Goal: Task Accomplishment & Management: Use online tool/utility

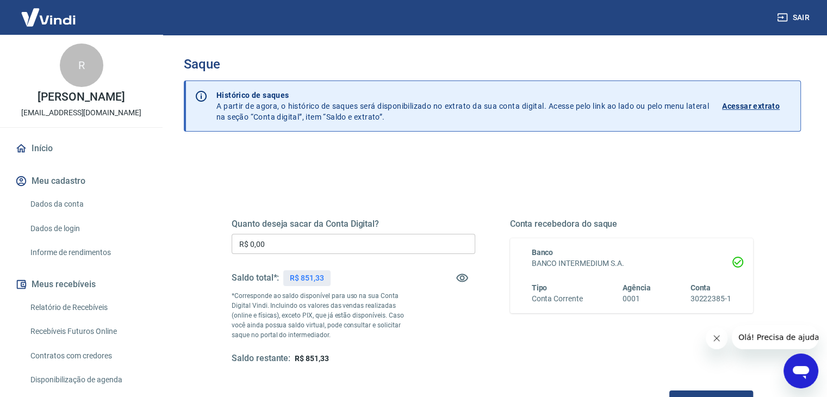
click at [319, 247] on input "R$ 0,00" at bounding box center [354, 244] width 244 height 20
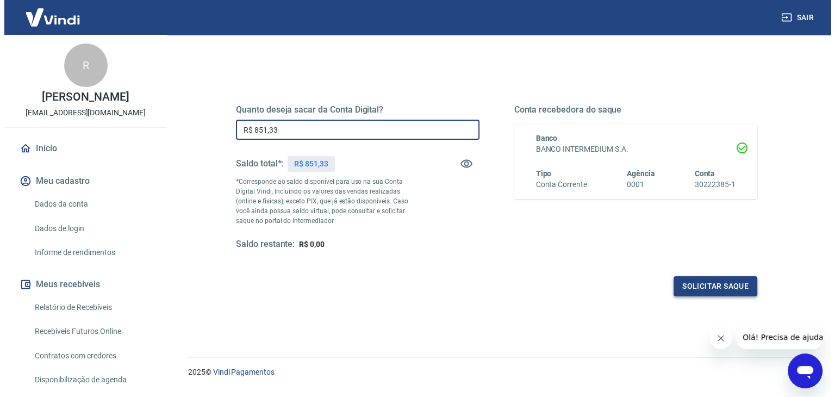
scroll to position [112, 0]
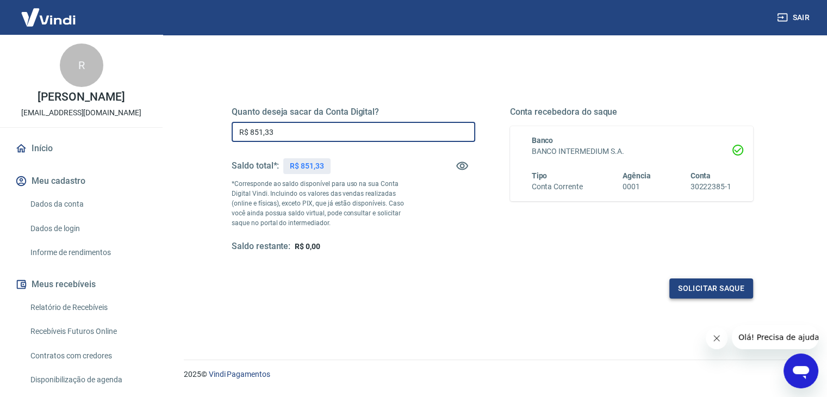
type input "R$ 851,33"
click at [707, 287] on button "Solicitar saque" at bounding box center [711, 288] width 84 height 20
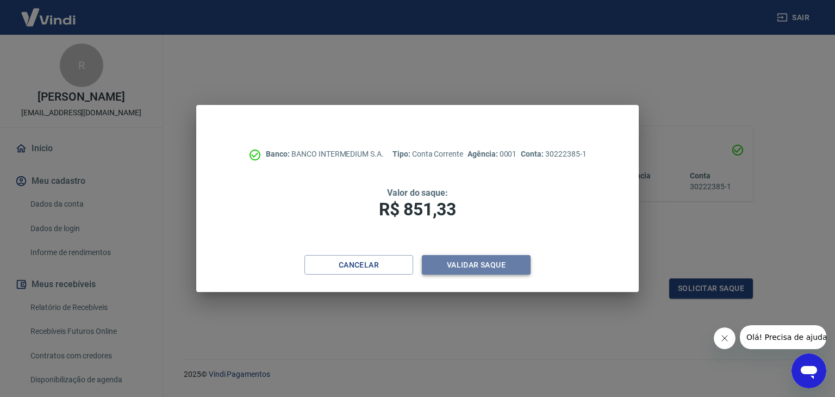
click at [520, 268] on button "Validar saque" at bounding box center [476, 265] width 109 height 20
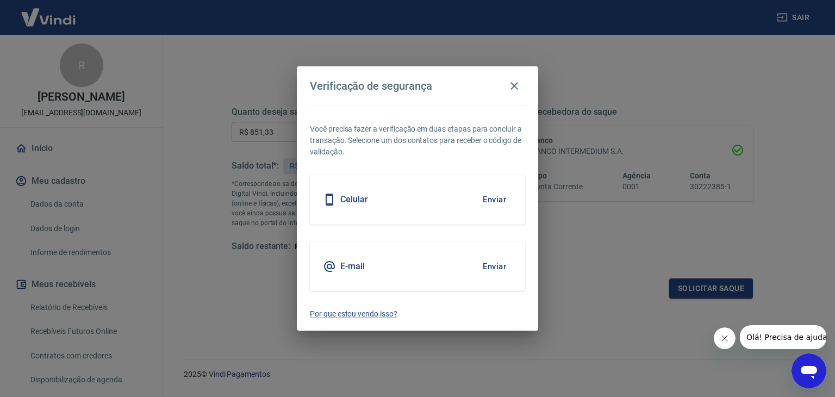
click at [489, 265] on button "Enviar" at bounding box center [494, 266] width 35 height 23
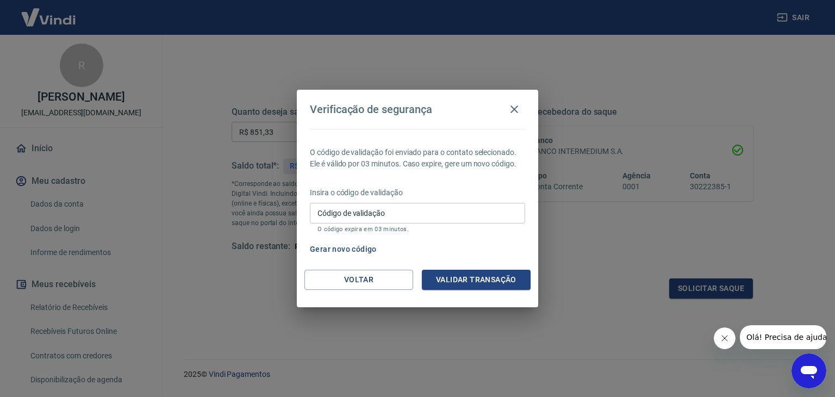
click at [442, 212] on input "Código de validação" at bounding box center [417, 213] width 215 height 20
type input "410285"
click at [457, 282] on button "Validar transação" at bounding box center [476, 280] width 109 height 20
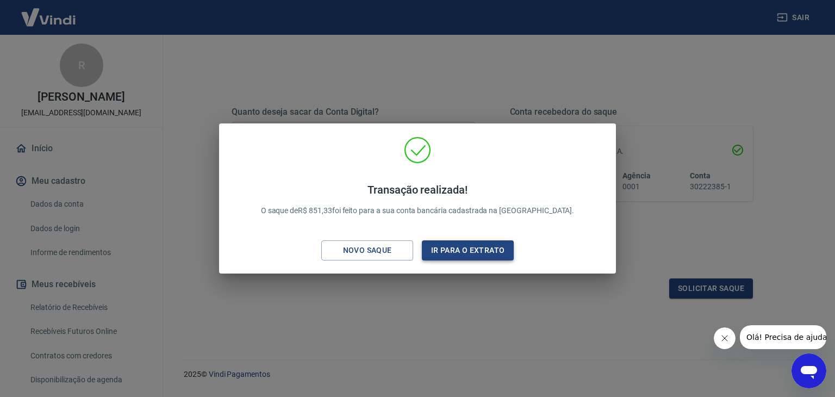
click at [456, 256] on button "Ir para o extrato" at bounding box center [468, 250] width 92 height 20
